Goal: Information Seeking & Learning: Learn about a topic

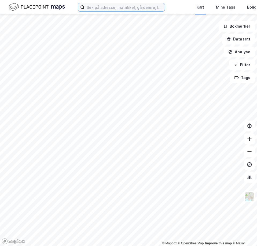
click at [138, 8] on input at bounding box center [125, 7] width 80 height 8
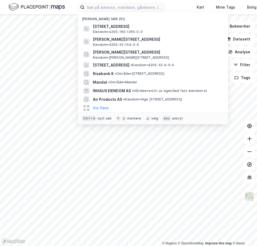
click at [176, 6] on div "Nylige søk (51) [STREET_ADDRESS] Eiendom • 4205-160-1265-0-0 [PERSON_NAME][STRE…" at bounding box center [128, 7] width 257 height 14
click at [125, 10] on input at bounding box center [125, 7] width 80 height 8
paste input "[PERSON_NAME][STREET_ADDRESS]"
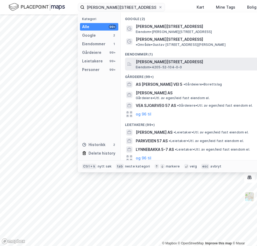
click at [160, 65] on span "Eiendom • 4205-52-104-0-0" at bounding box center [159, 67] width 46 height 4
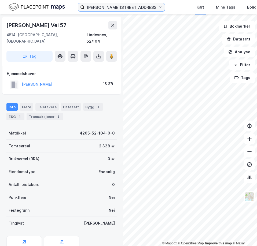
click at [135, 7] on input "[PERSON_NAME][STREET_ADDRESS]" at bounding box center [122, 7] width 74 height 8
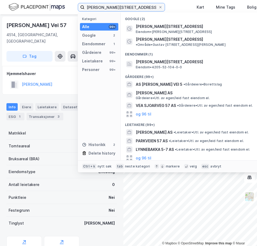
click at [135, 7] on input "[PERSON_NAME][STREET_ADDRESS]" at bounding box center [122, 7] width 74 height 8
paste input "Oksevolltoppen 4"
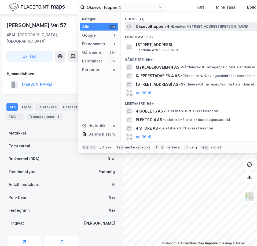
click at [144, 26] on span "Oksevolltoppen 4" at bounding box center [153, 26] width 34 height 6
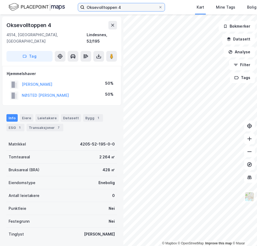
click at [131, 4] on input "Oksevolltoppen 4" at bounding box center [122, 7] width 74 height 8
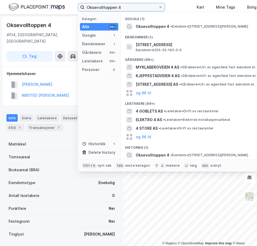
click at [131, 4] on input "Oksevolltoppen 4" at bounding box center [122, 7] width 74 height 8
paste input "en 8"
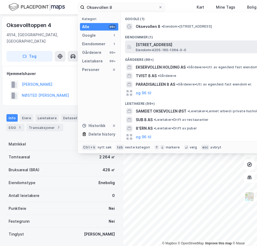
click at [148, 46] on span "[STREET_ADDRESS]" at bounding box center [200, 45] width 129 height 6
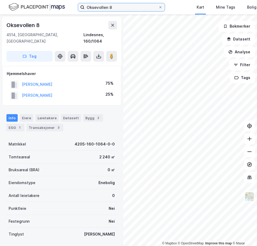
click at [106, 5] on input "Oksevollen 8" at bounding box center [122, 7] width 74 height 8
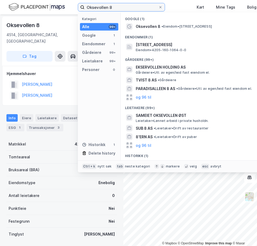
click at [106, 5] on input "Oksevollen 8" at bounding box center [122, 7] width 74 height 8
paste input "[STREET_ADDRESS]"
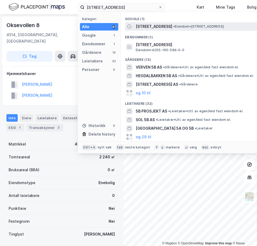
click at [149, 27] on span "[STREET_ADDRESS]" at bounding box center [154, 26] width 36 height 6
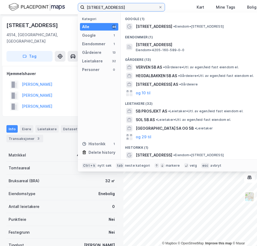
click at [119, 10] on input "[STREET_ADDRESS]" at bounding box center [122, 7] width 74 height 8
paste input "Neseveien 6C"
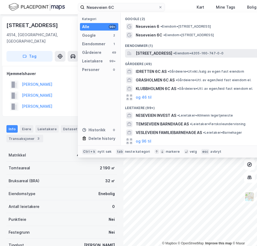
click at [155, 52] on span "[STREET_ADDRESS]" at bounding box center [154, 53] width 36 height 6
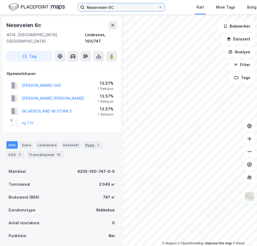
click at [103, 10] on input "Neseveien 6C" at bounding box center [122, 7] width 74 height 8
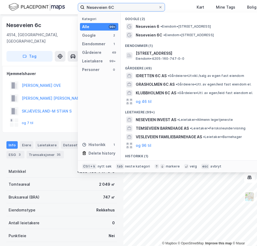
click at [103, 10] on input "Neseveien 6C" at bounding box center [122, 7] width 74 height 8
paste input "[STREET_ADDRESS]"
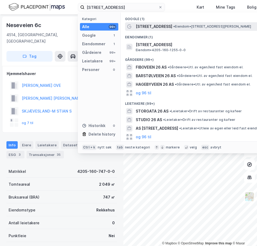
click at [142, 26] on span "[STREET_ADDRESS]" at bounding box center [154, 26] width 36 height 6
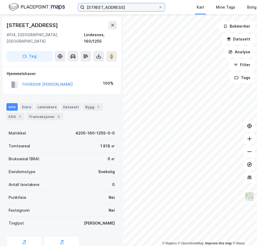
click at [126, 8] on input "[STREET_ADDRESS]" at bounding box center [122, 7] width 74 height 8
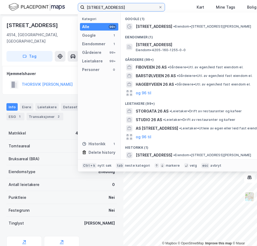
click at [126, 8] on input "[STREET_ADDRESS]" at bounding box center [122, 7] width 74 height 8
paste input "[PERSON_NAME] vei 8"
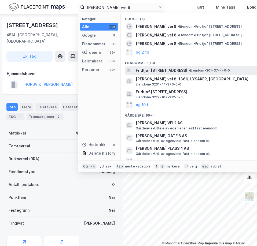
click at [158, 69] on span "Fridtjof [STREET_ADDRESS]" at bounding box center [162, 70] width 52 height 6
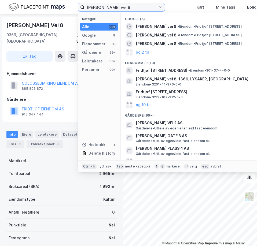
click at [135, 9] on input "[PERSON_NAME] vei 8" at bounding box center [122, 7] width 74 height 8
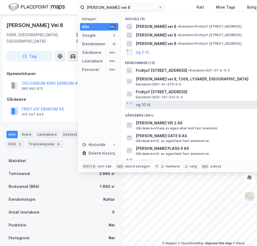
click at [144, 104] on button "og 10 til" at bounding box center [143, 105] width 15 height 6
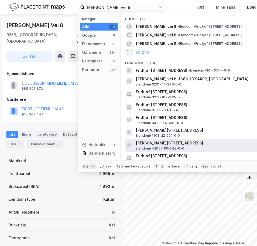
click at [181, 143] on span "[PERSON_NAME][STREET_ADDRESS]" at bounding box center [200, 143] width 129 height 6
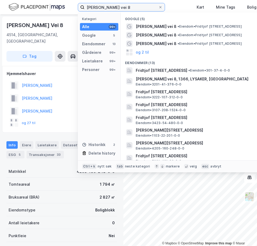
click at [126, 7] on input "[PERSON_NAME] vei 8" at bounding box center [122, 7] width 74 height 8
paste input "Skidalsheia 1"
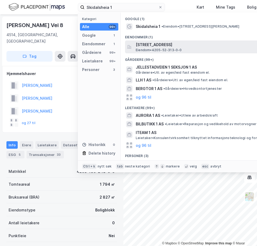
click at [149, 45] on span "[STREET_ADDRESS]" at bounding box center [200, 45] width 129 height 6
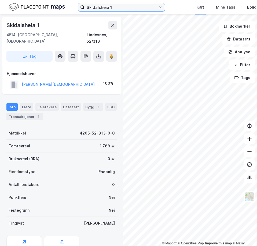
click at [133, 7] on input "Skidalsheia 1" at bounding box center [122, 7] width 74 height 8
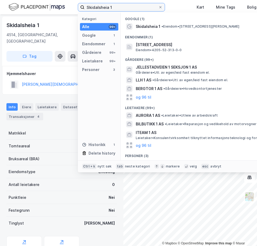
click at [133, 7] on input "Skidalsheia 1" at bounding box center [122, 7] width 74 height 8
paste input "Oksevollen 10"
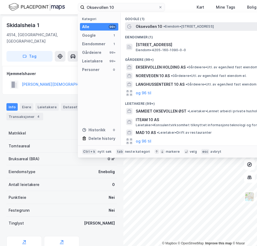
click at [150, 28] on span "Oksevollen 10" at bounding box center [149, 26] width 27 height 6
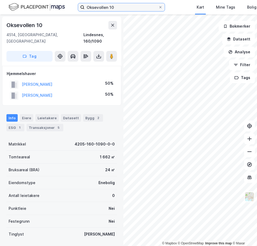
click at [116, 9] on input "Oksevollen 10" at bounding box center [122, 7] width 74 height 8
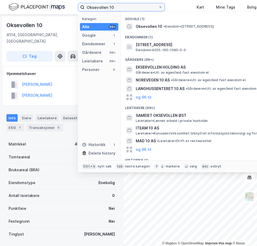
click at [116, 9] on input "Oksevollen 10" at bounding box center [122, 7] width 74 height 8
paste input "Neseveien 8"
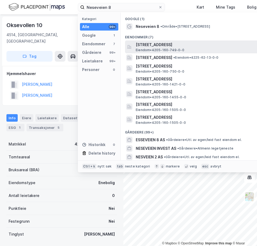
click at [164, 48] on span "Eiendom • 4205-160-749-0-0" at bounding box center [160, 50] width 49 height 4
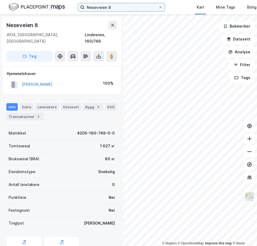
click at [113, 8] on input "Neseveien 8" at bounding box center [122, 7] width 74 height 8
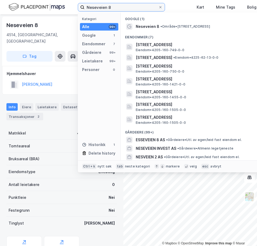
click at [113, 8] on input "Neseveien 8" at bounding box center [122, 7] width 74 height 8
paste input "[STREET_ADDRESS]"
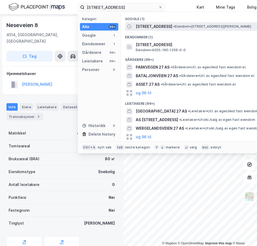
click at [145, 27] on span "[STREET_ADDRESS]" at bounding box center [154, 26] width 36 height 6
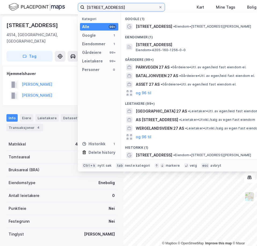
click at [127, 6] on input "[STREET_ADDRESS]" at bounding box center [122, 7] width 74 height 8
paste input "Grøngjelveien 26"
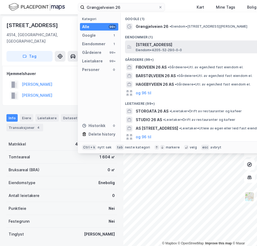
click at [153, 46] on span "[STREET_ADDRESS]" at bounding box center [200, 45] width 129 height 6
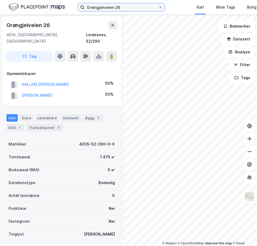
click at [124, 8] on input "Grøngjelveien 26" at bounding box center [122, 7] width 74 height 8
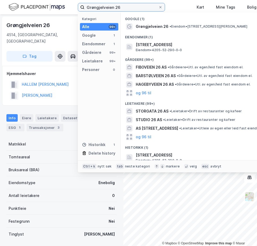
click at [124, 8] on input "Grøngjelveien 26" at bounding box center [122, 7] width 74 height 8
paste input "[STREET_ADDRESS]"
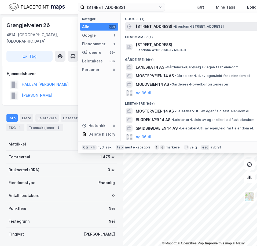
click at [153, 29] on span "[STREET_ADDRESS]" at bounding box center [154, 26] width 36 height 6
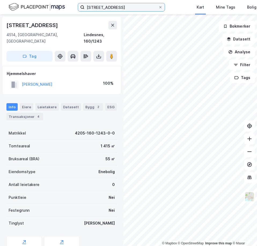
click at [117, 8] on input "[STREET_ADDRESS]" at bounding box center [122, 7] width 74 height 8
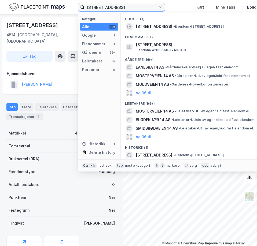
click at [117, 8] on input "[STREET_ADDRESS]" at bounding box center [122, 7] width 74 height 8
paste input "Grøngjelveien 2"
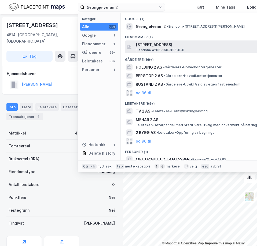
click at [156, 48] on span "Eiendom • 4205-160-335-0-0" at bounding box center [160, 50] width 49 height 4
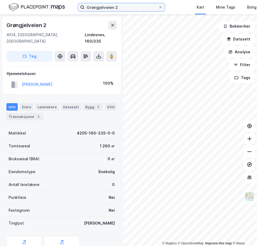
click at [123, 9] on input "Grøngjelveien 2" at bounding box center [122, 7] width 74 height 8
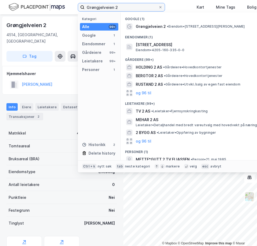
click at [123, 9] on input "Grøngjelveien 2" at bounding box center [122, 7] width 74 height 8
paste input "9"
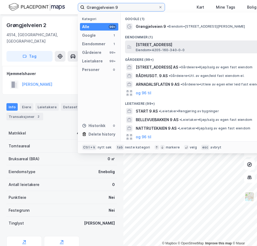
type input "Grøngjelveien 9"
click at [150, 46] on span "[STREET_ADDRESS]" at bounding box center [200, 45] width 129 height 6
